Goal: Task Accomplishment & Management: Use online tool/utility

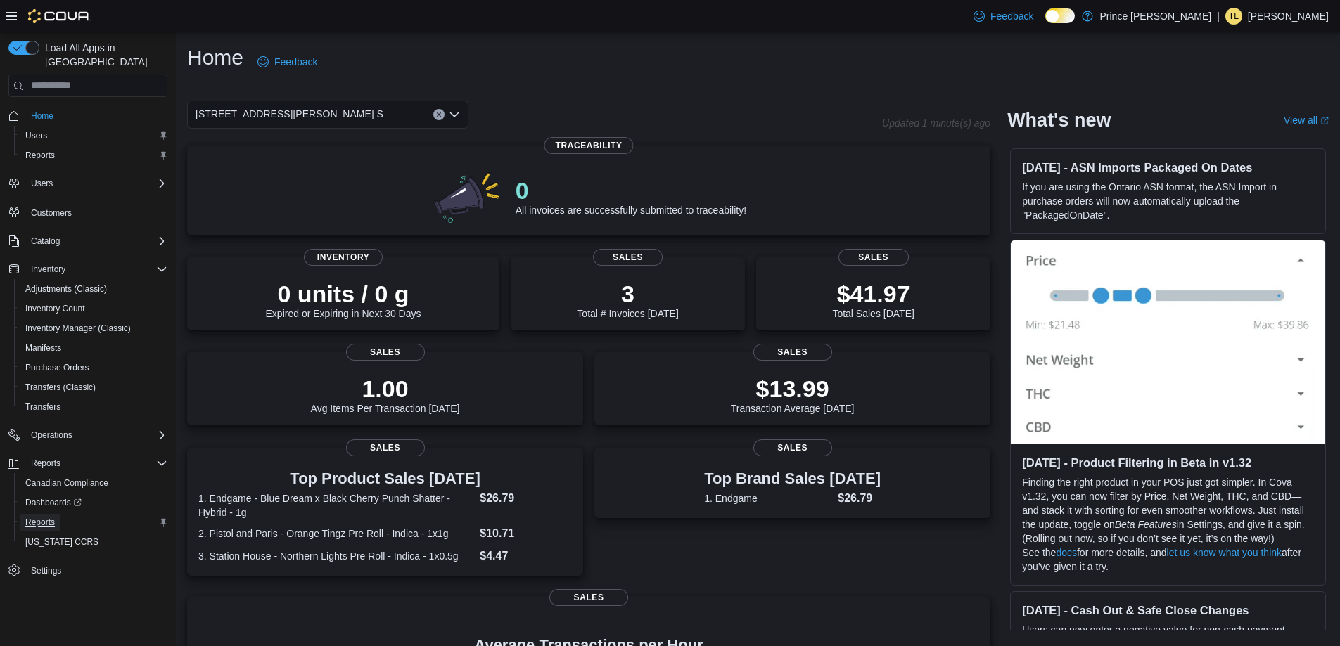
click at [42, 517] on span "Reports" at bounding box center [40, 522] width 30 height 11
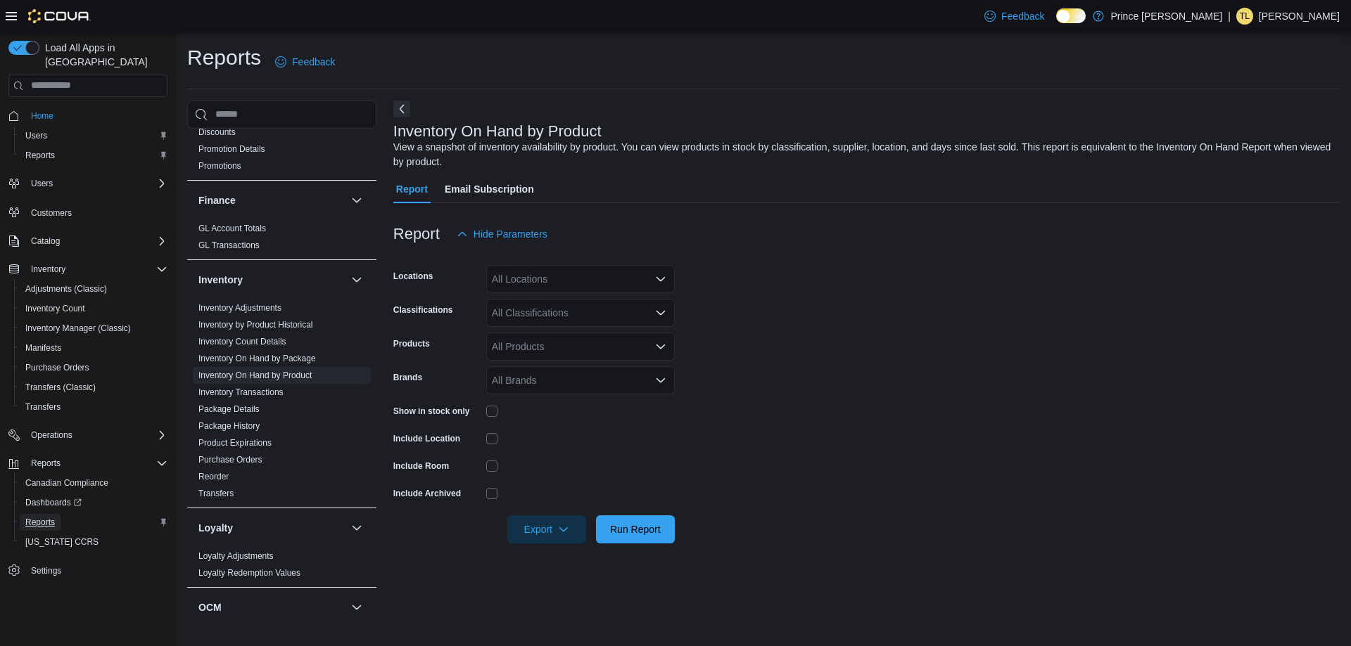
scroll to position [281, 0]
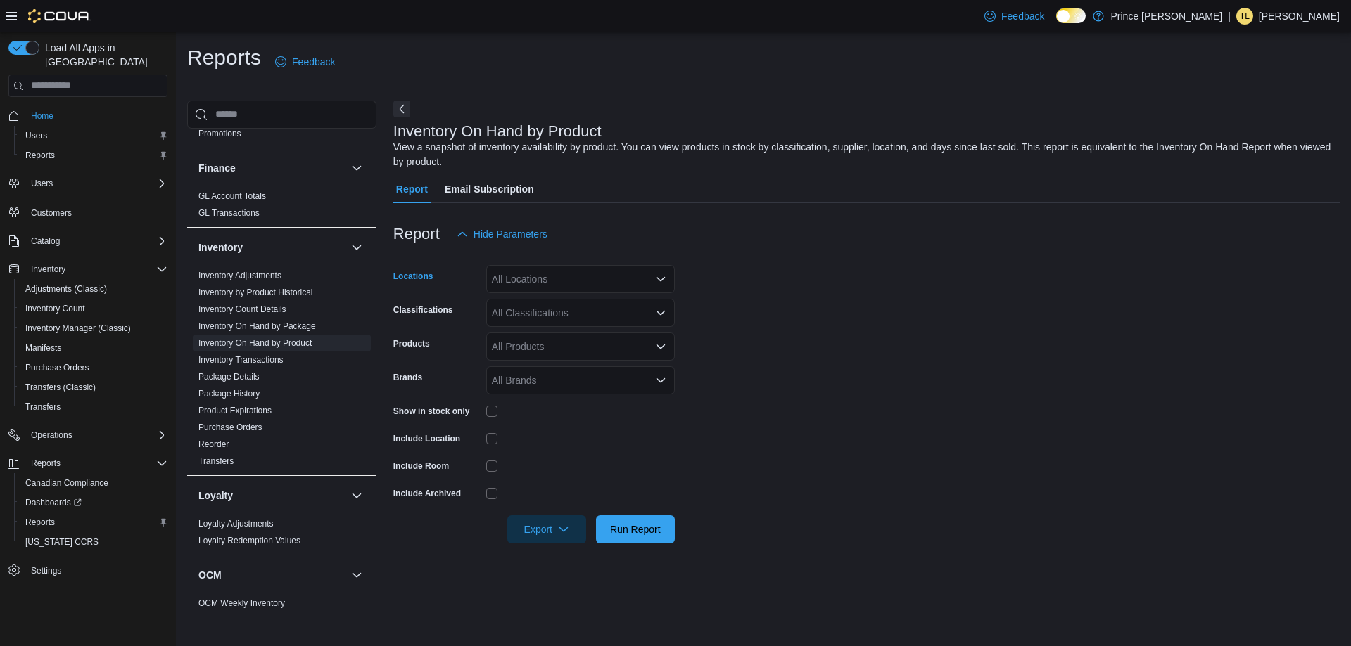
click at [579, 283] on div "All Locations" at bounding box center [580, 279] width 189 height 28
click at [557, 302] on span "Prince [PERSON_NAME]" at bounding box center [565, 303] width 112 height 14
click at [566, 302] on span "[STREET_ADDRESS][PERSON_NAME] S" at bounding box center [610, 303] width 188 height 14
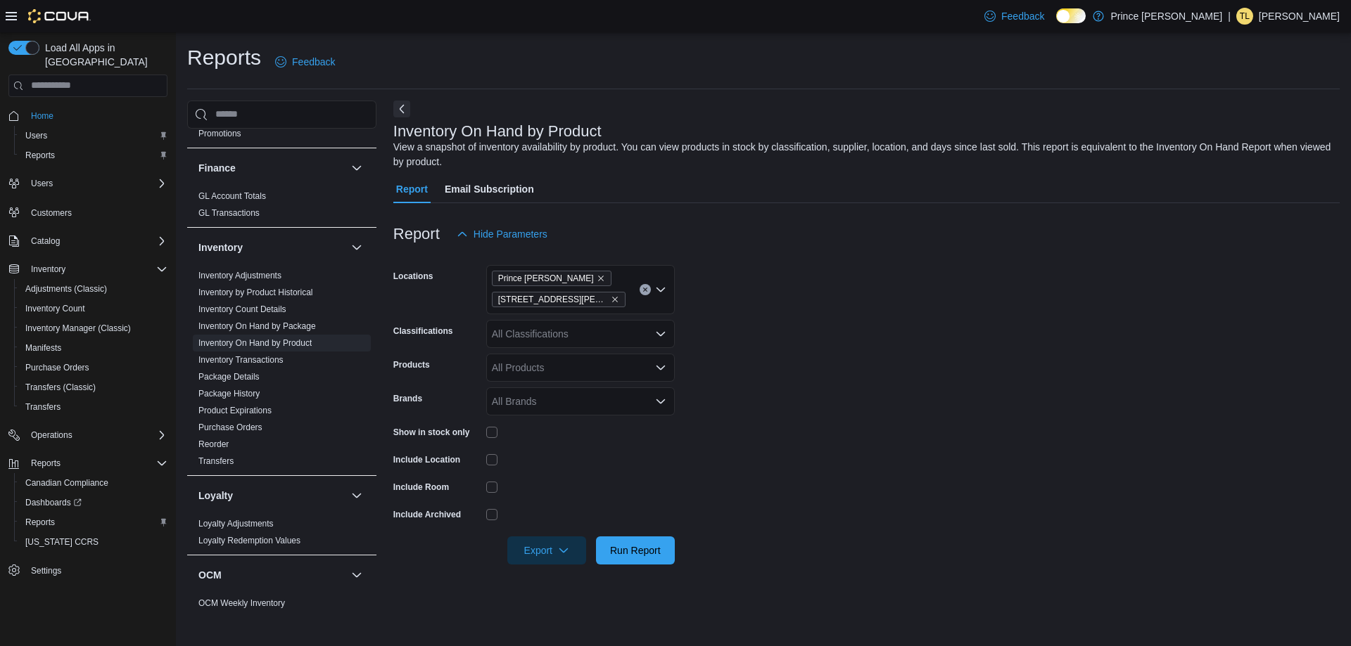
click at [829, 351] on form "Locations [GEOGRAPHIC_DATA][PERSON_NAME] [STREET_ADDRESS][PERSON_NAME] S Classi…" at bounding box center [866, 406] width 946 height 317
click at [657, 336] on icon "Open list of options" at bounding box center [660, 334] width 11 height 11
click at [554, 383] on div "Flower" at bounding box center [581, 381] width 172 height 14
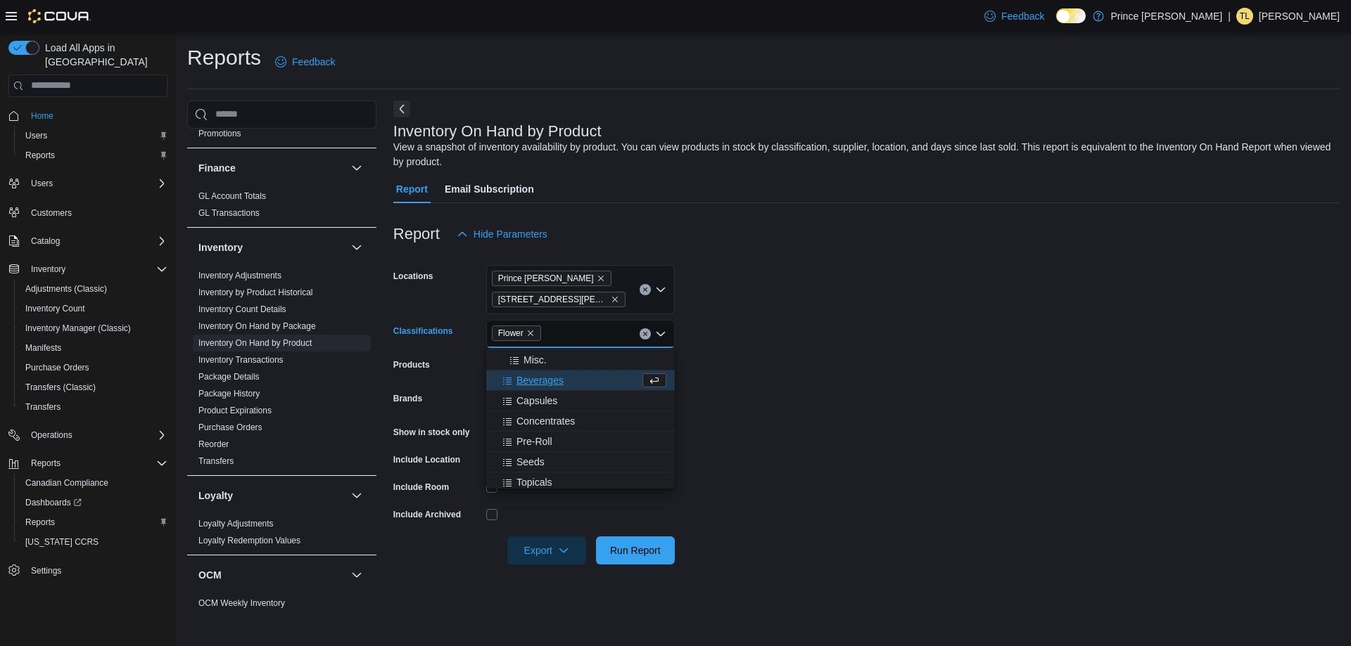
click at [777, 388] on form "Locations [GEOGRAPHIC_DATA][PERSON_NAME] [STREET_ADDRESS][PERSON_NAME] S Classi…" at bounding box center [866, 406] width 946 height 317
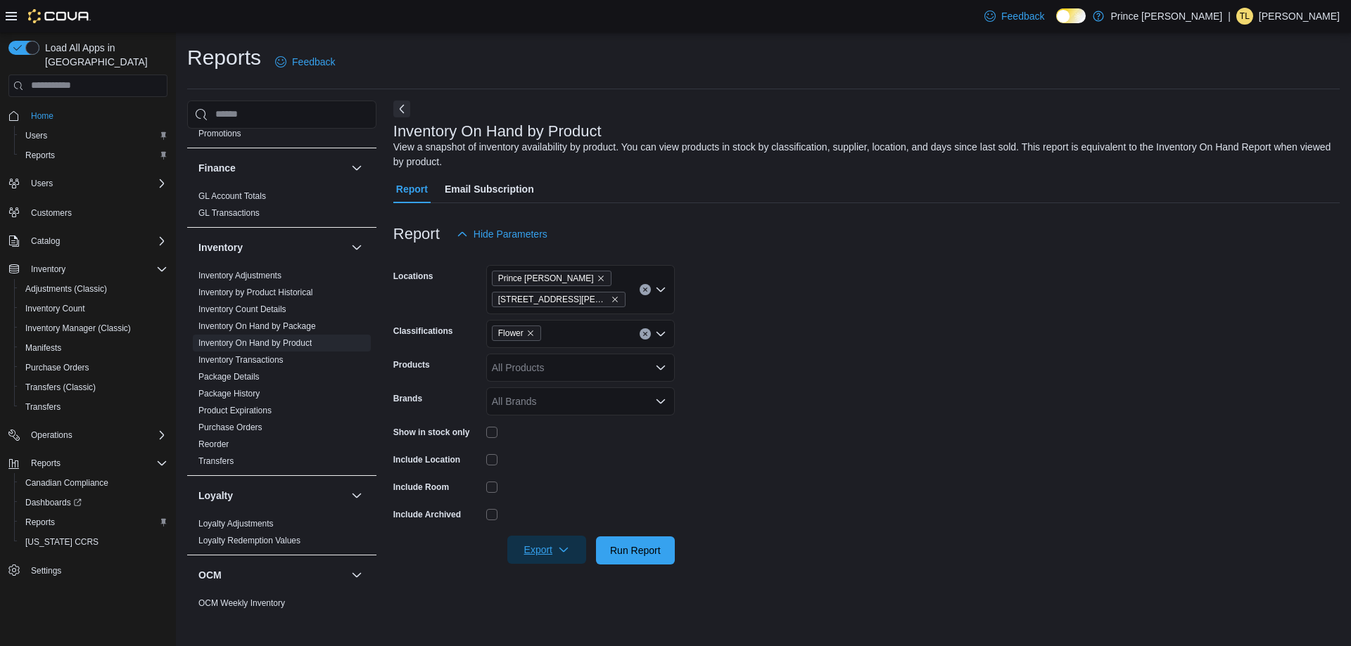
click at [527, 547] on span "Export" at bounding box center [547, 550] width 62 height 28
click at [566, 475] on button "Export to Excel" at bounding box center [549, 466] width 80 height 28
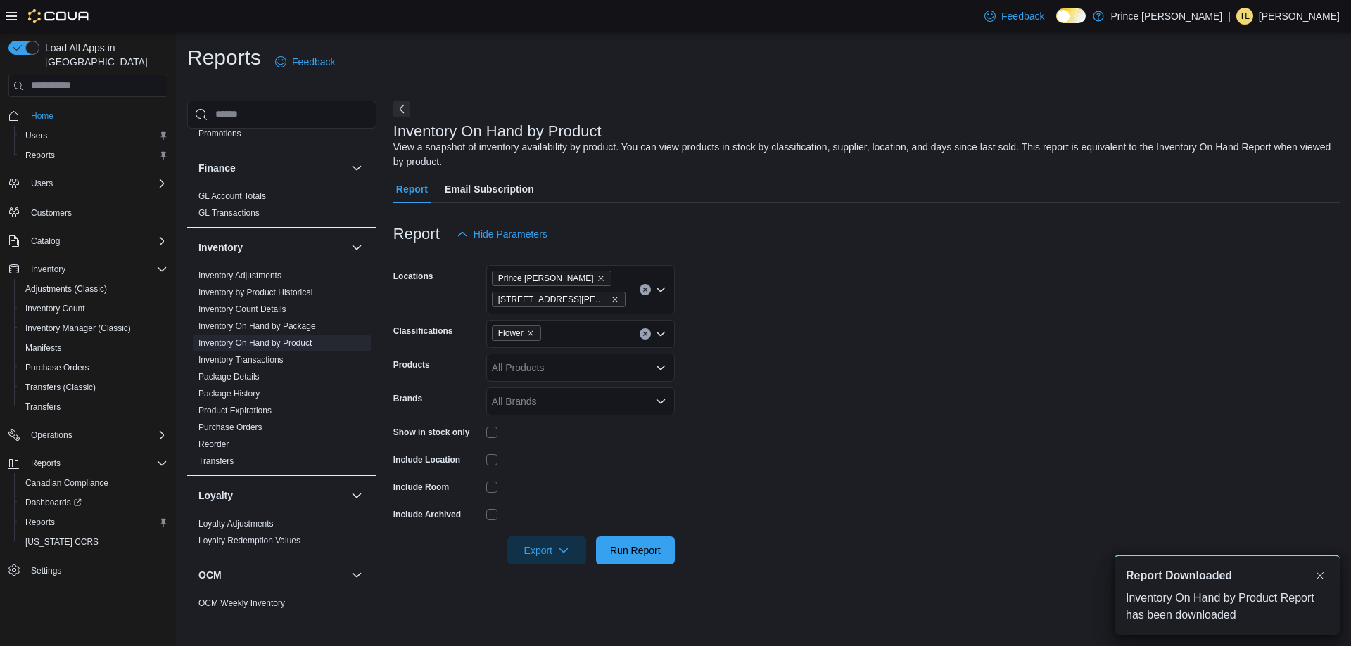
scroll to position [0, 0]
